Goal: Task Accomplishment & Management: Use online tool/utility

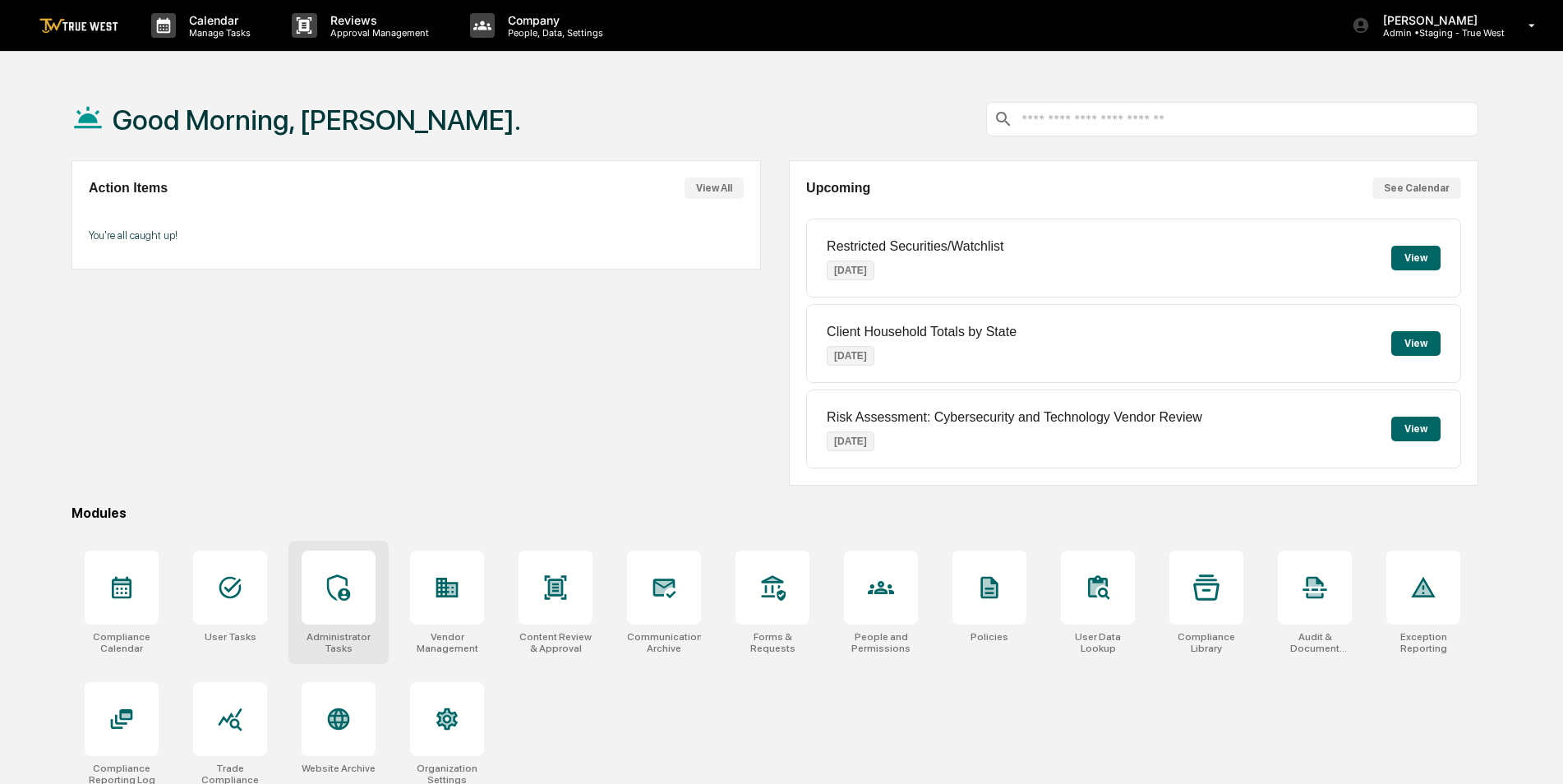
click at [348, 574] on icon at bounding box center [338, 587] width 26 height 26
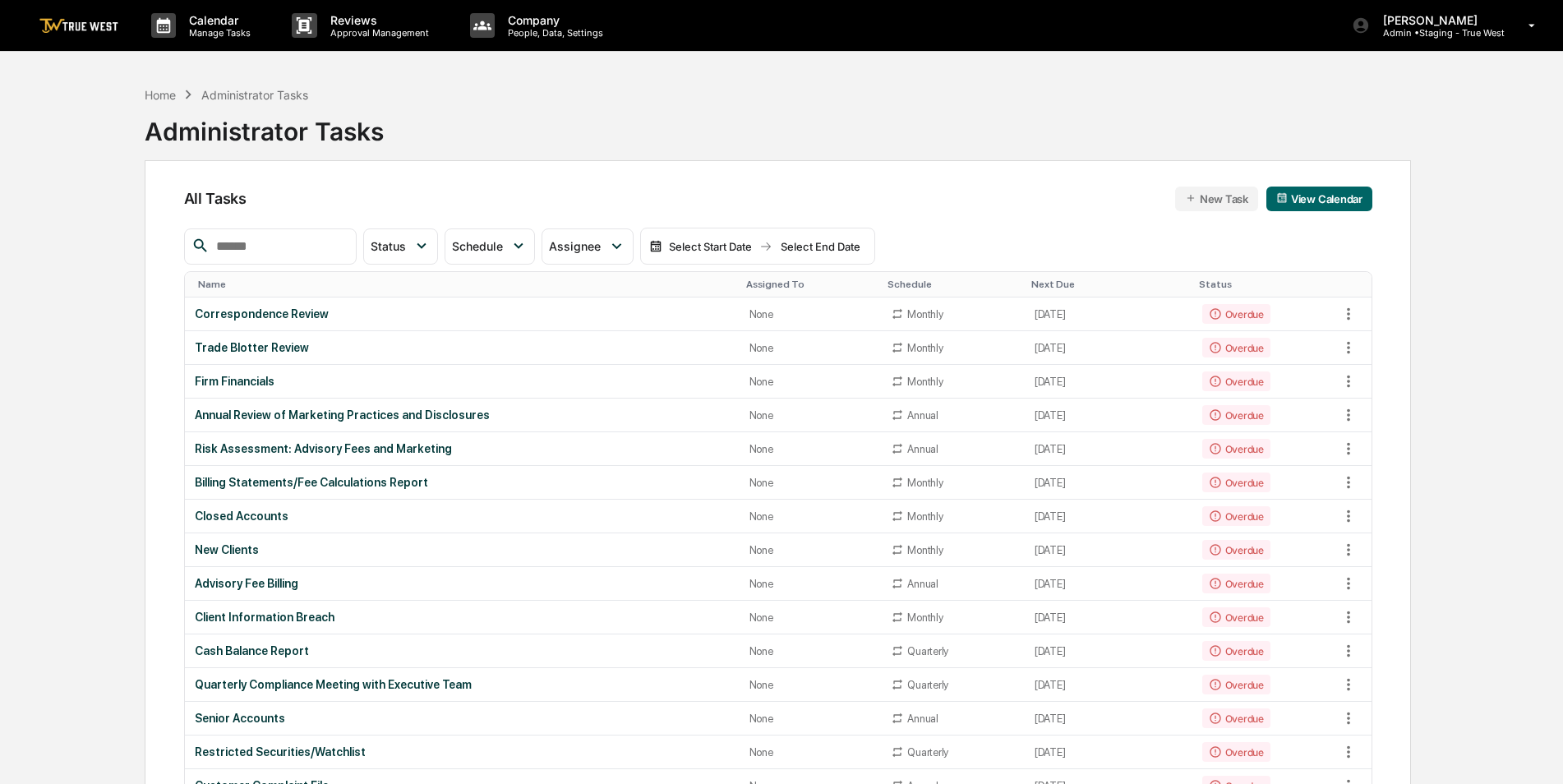
click at [312, 250] on input "text" at bounding box center [279, 246] width 140 height 21
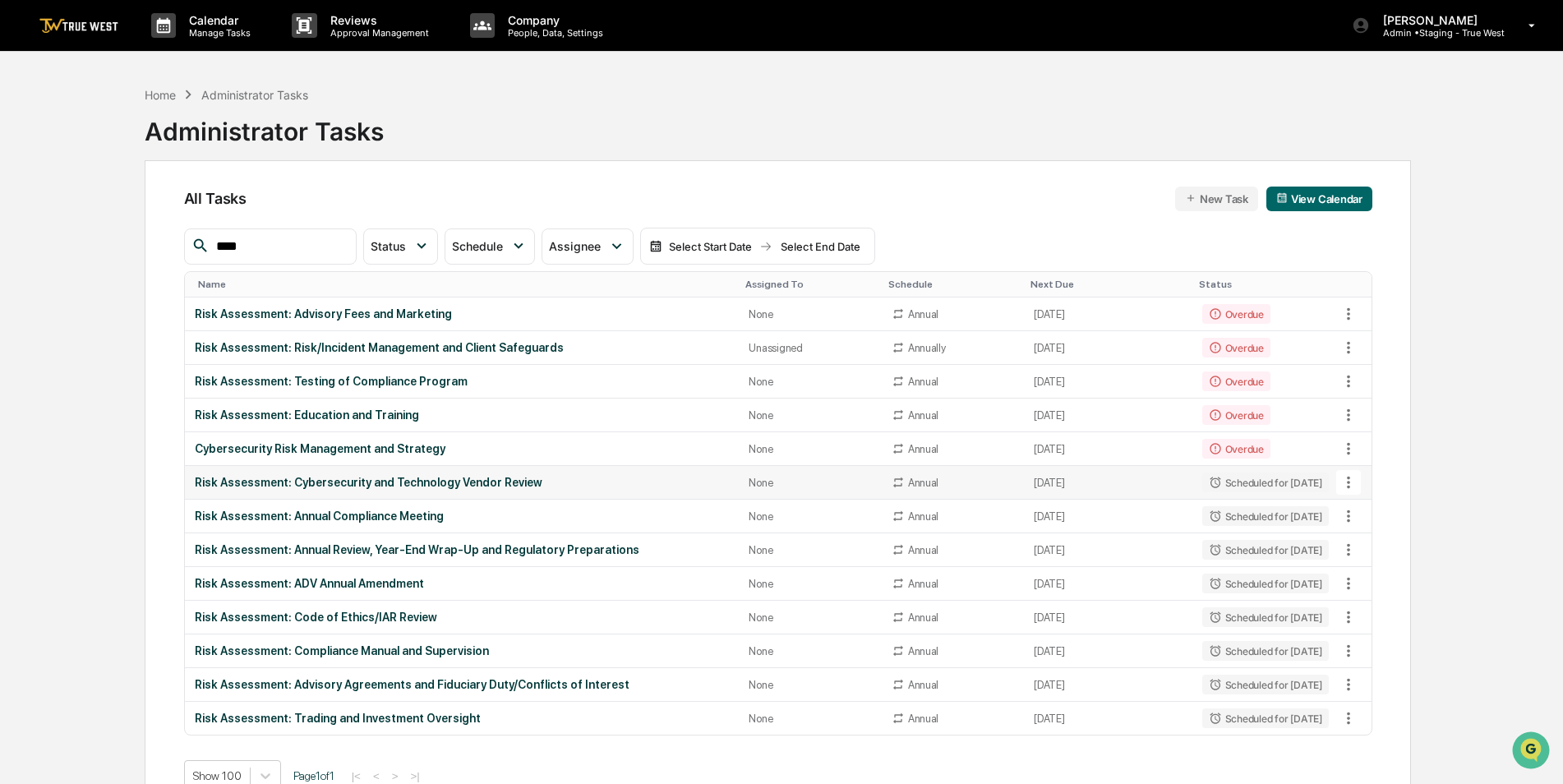
type input "****"
click at [1347, 477] on icon at bounding box center [1348, 482] width 18 height 18
click at [1392, 576] on li "Sync to Child Organizations" at bounding box center [1433, 573] width 177 height 30
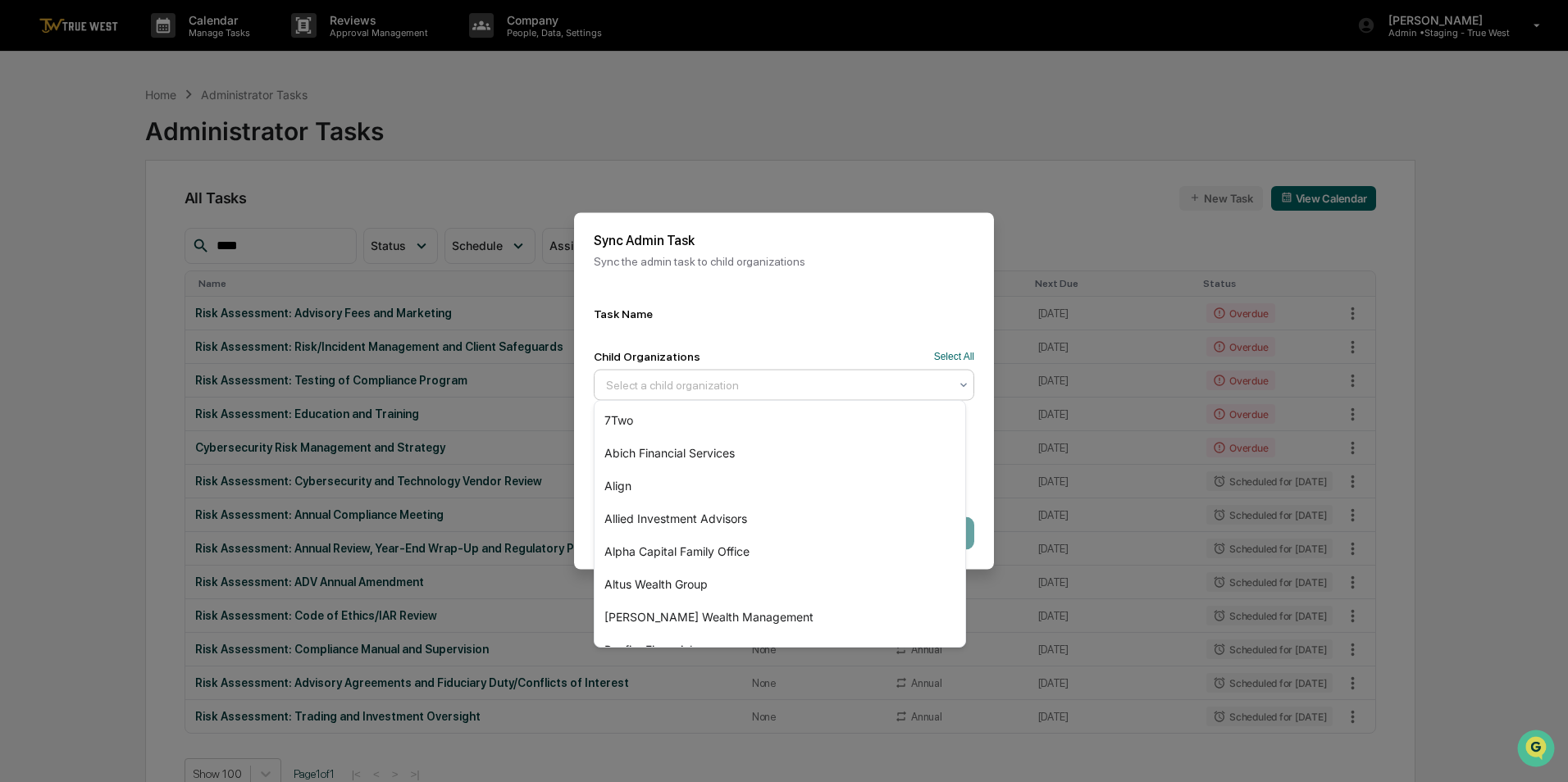
click at [733, 383] on div at bounding box center [777, 385] width 343 height 16
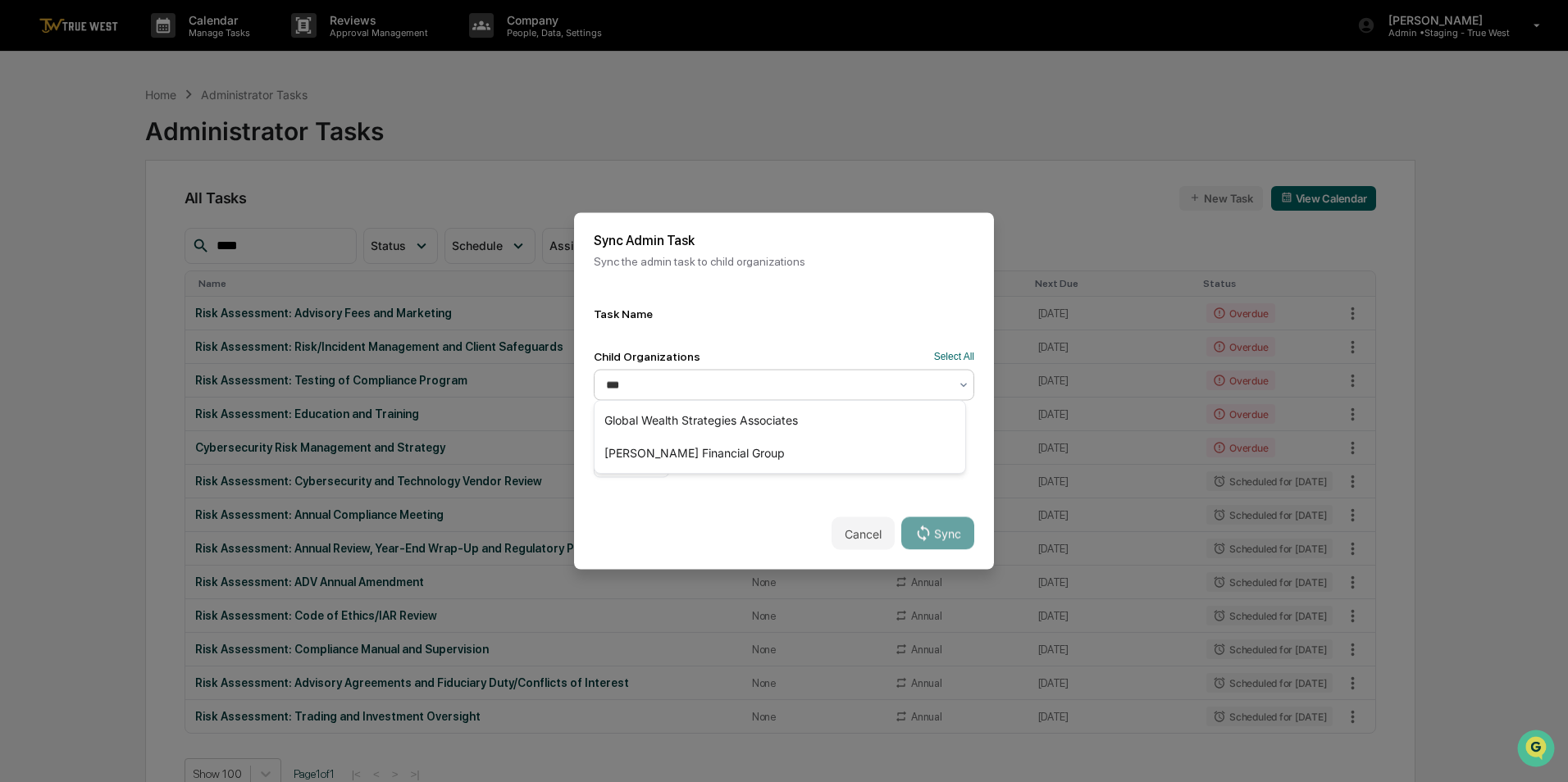
type input "****"
click at [709, 428] on div "Strickler Financial Group" at bounding box center [779, 420] width 370 height 33
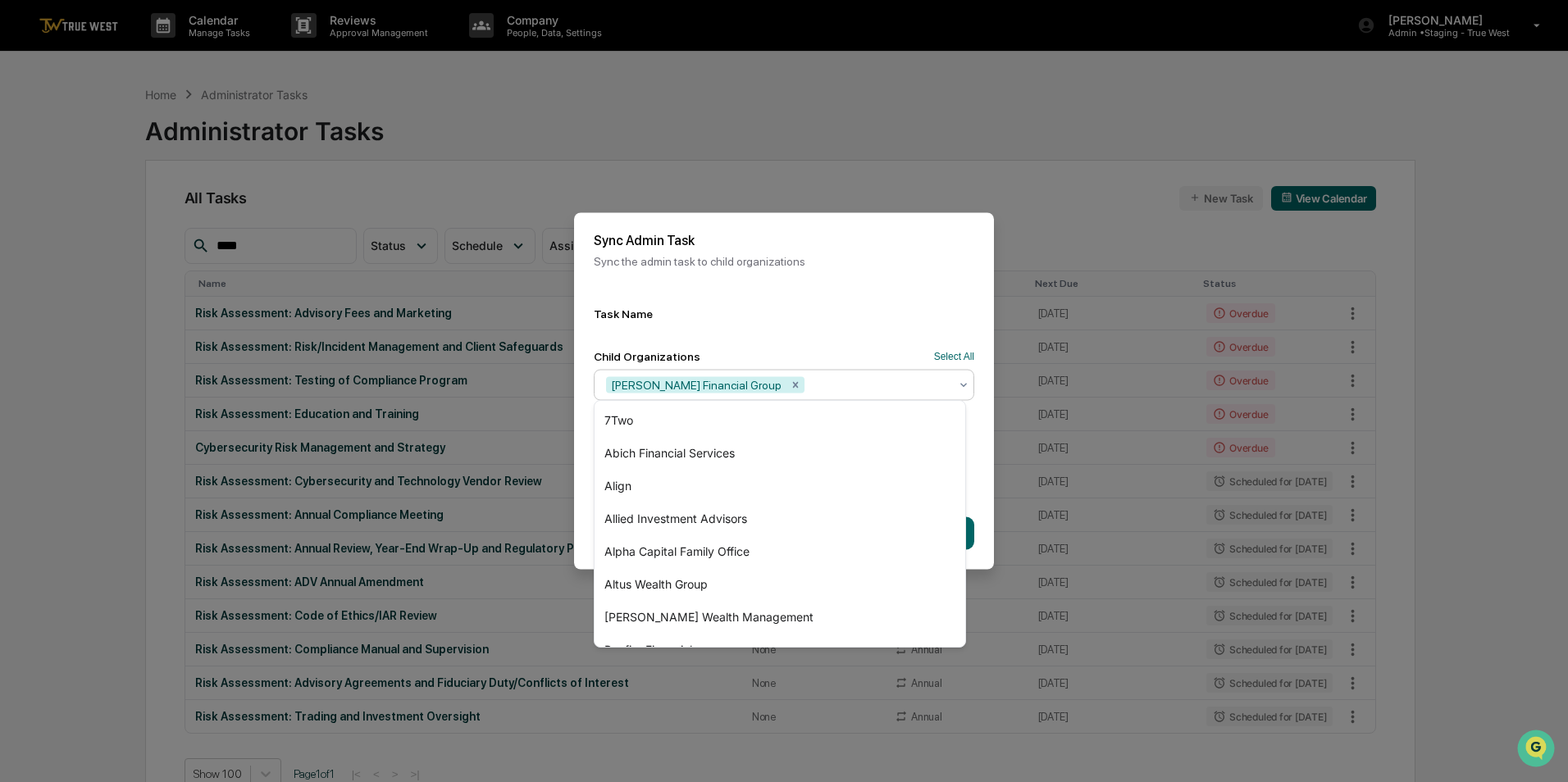
click at [852, 281] on div "Sync Admin Task Sync the admin task to child organizations" at bounding box center [783, 251] width 419 height 74
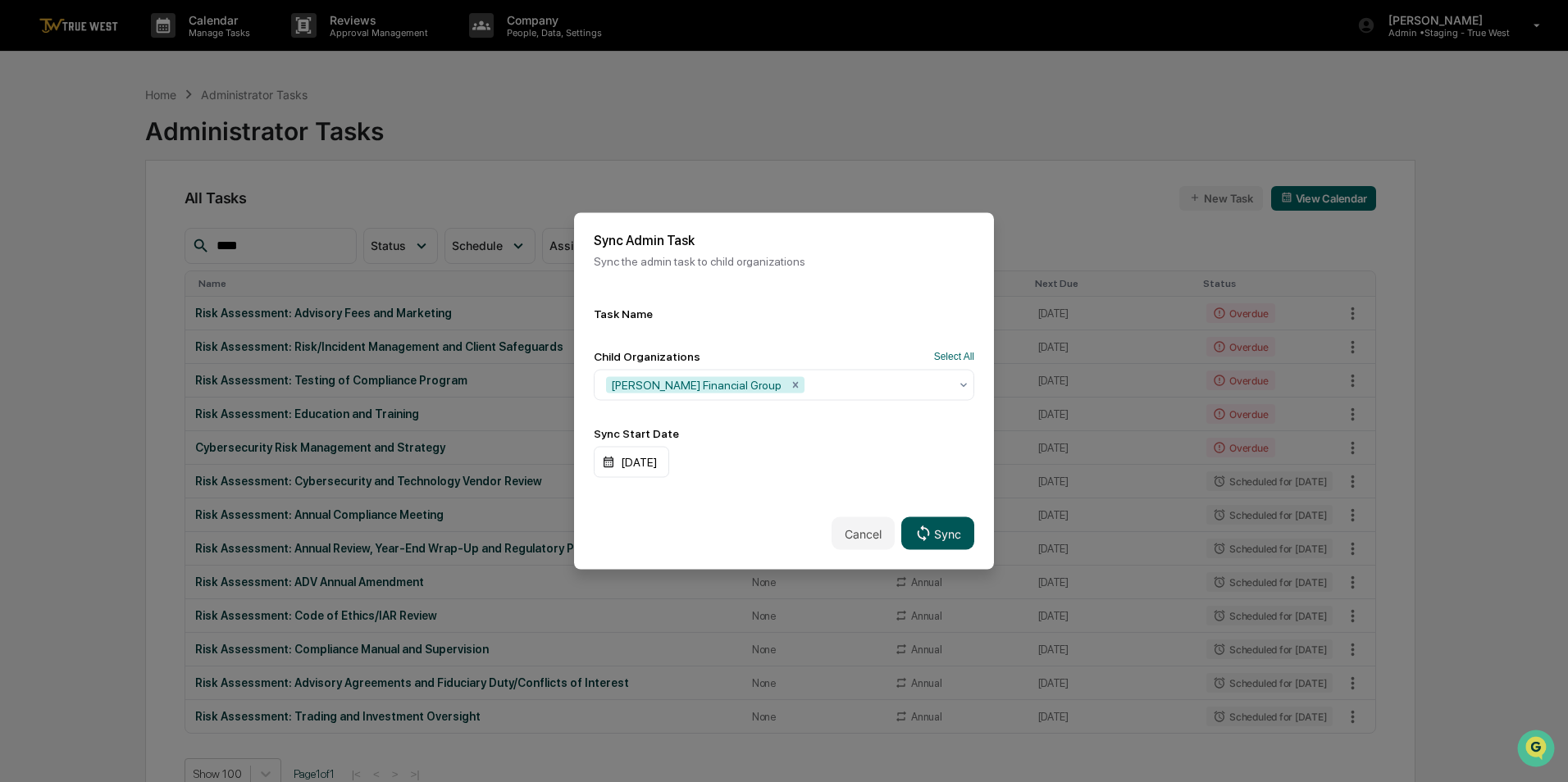
click at [936, 525] on button "Sync" at bounding box center [938, 533] width 73 height 33
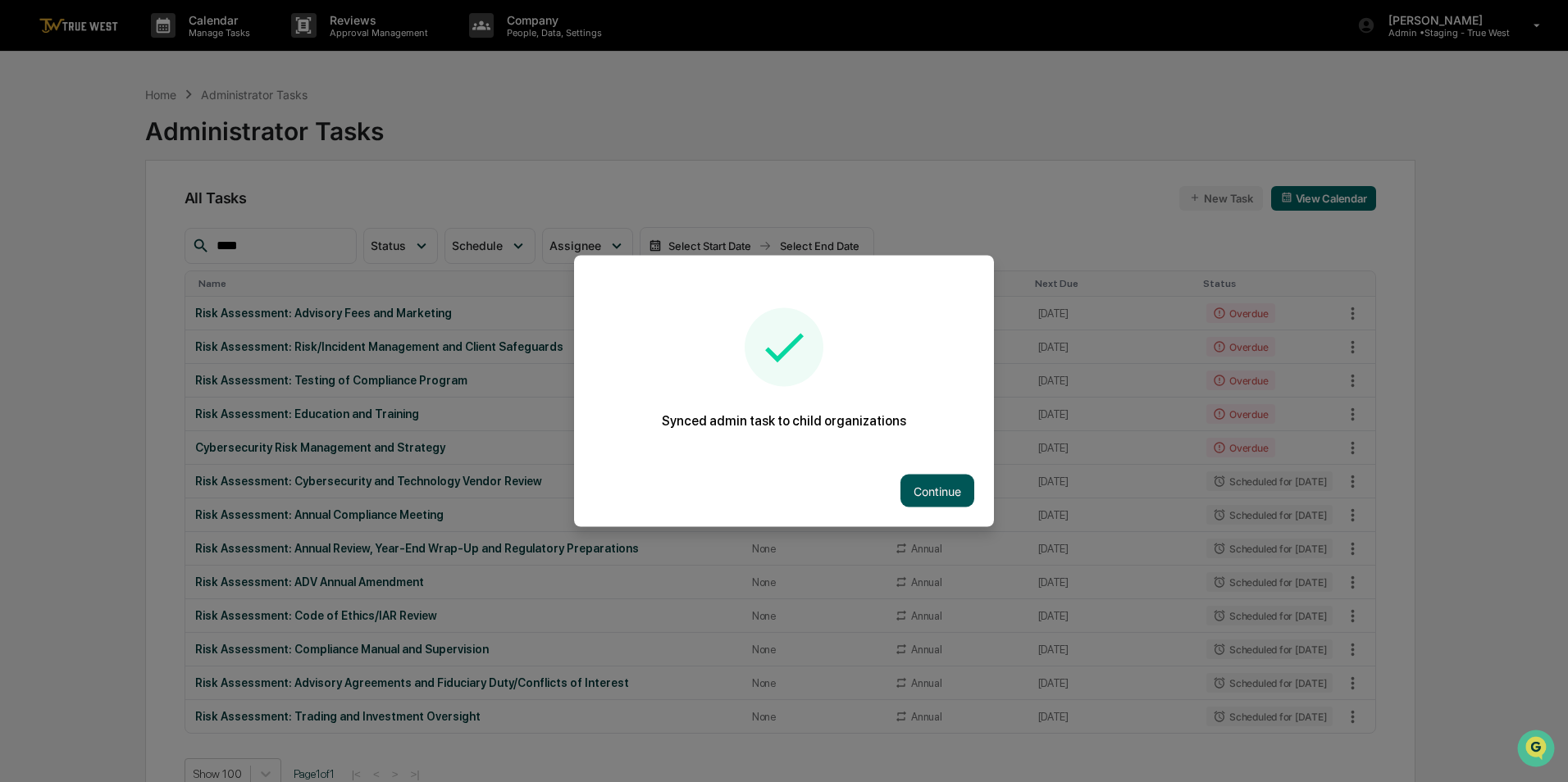
click at [925, 488] on button "Continue" at bounding box center [937, 491] width 73 height 33
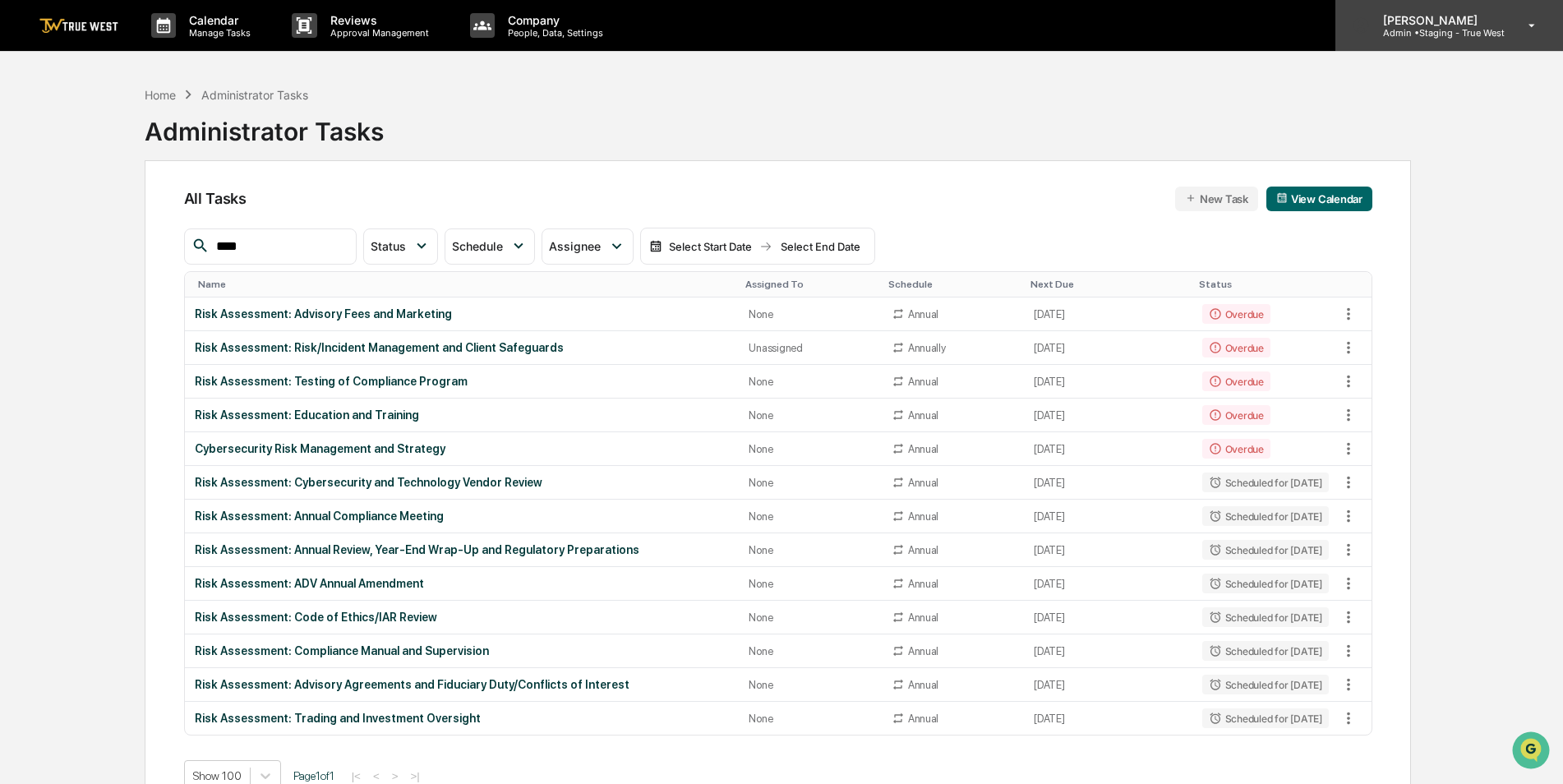
click at [1433, 38] on p "Admin • Staging - True West" at bounding box center [1437, 33] width 134 height 12
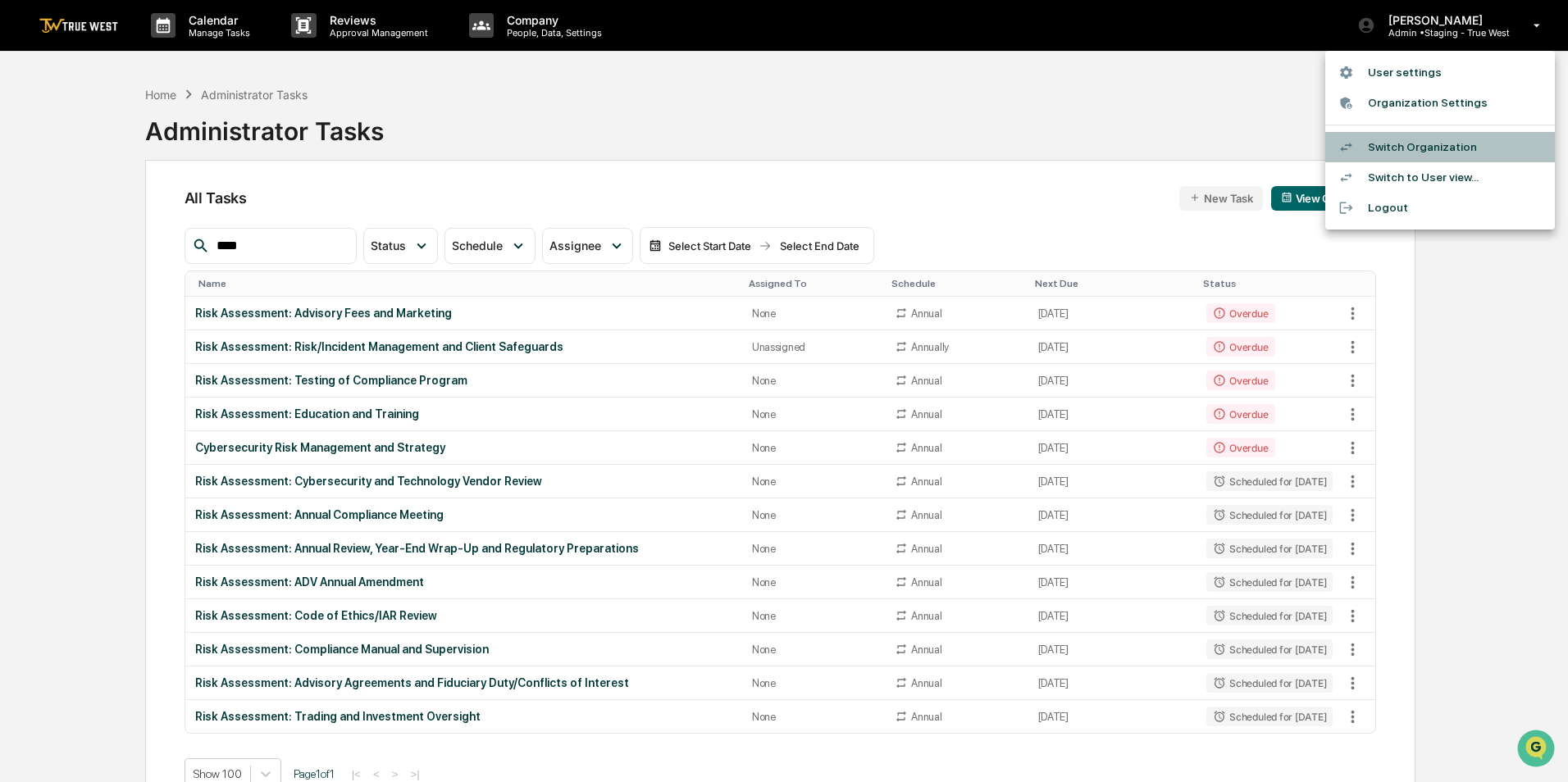
click at [1430, 142] on li "Switch Organization" at bounding box center [1440, 147] width 230 height 30
